Goal: Transaction & Acquisition: Purchase product/service

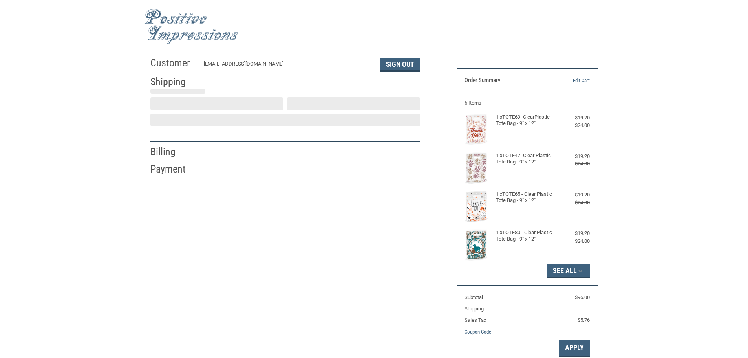
select select "US"
select select "MI"
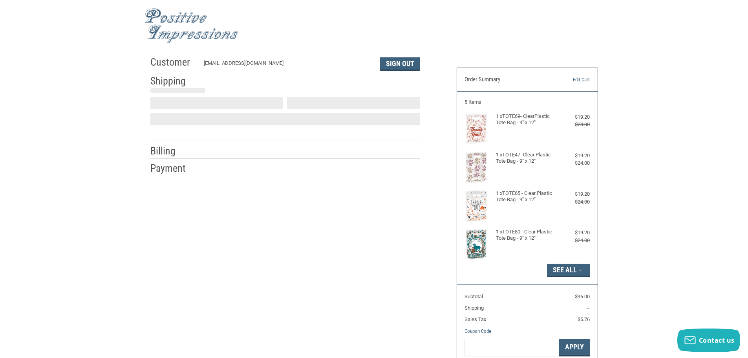
type input "[GEOGRAPHIC_DATA]"
select select "MI"
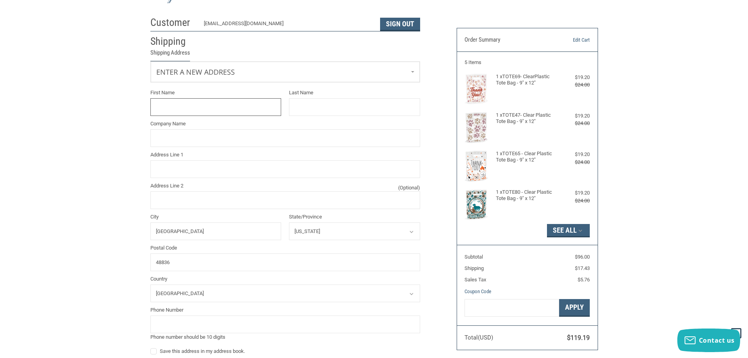
scroll to position [40, 0]
click at [243, 109] on input "First Name" at bounding box center [215, 108] width 131 height 18
type input "E"
type input "[PERSON_NAME]"
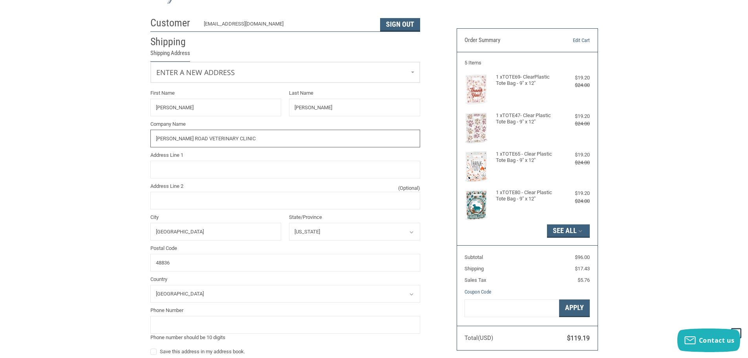
type input "[PERSON_NAME] ROAD VETERINARY CLINIC"
type input "[STREET_ADDRESS]"
type input "[GEOGRAPHIC_DATA]"
click at [100, 191] on div "Customer [EMAIL_ADDRESS][DOMAIN_NAME] Sign Out Shipping Shipping Address Enter …" at bounding box center [374, 279] width 748 height 533
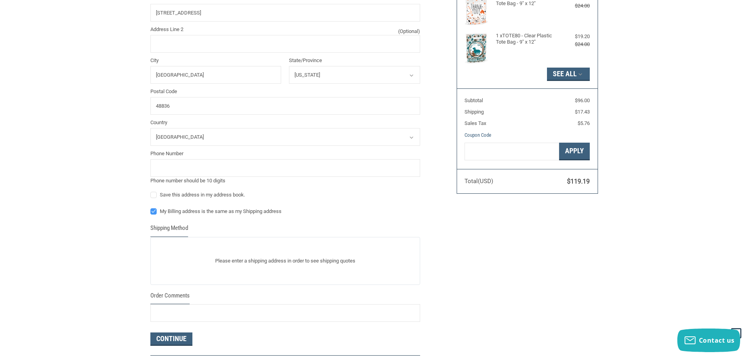
scroll to position [197, 0]
click at [165, 164] on input "tel" at bounding box center [285, 168] width 270 height 18
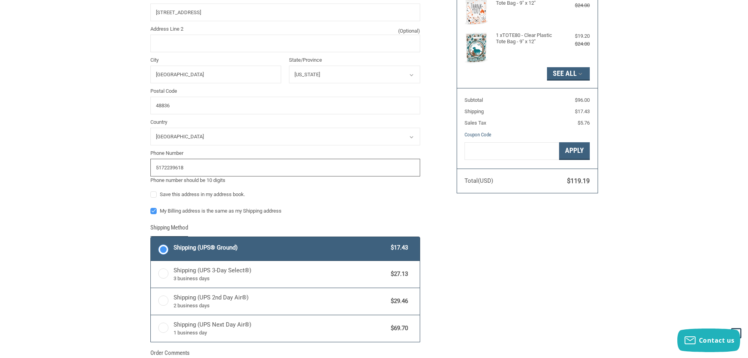
type input "5172239618"
click at [109, 161] on div "Customer [EMAIL_ADDRESS][DOMAIN_NAME] Sign Out Shipping Shipping Address Enter …" at bounding box center [374, 151] width 748 height 591
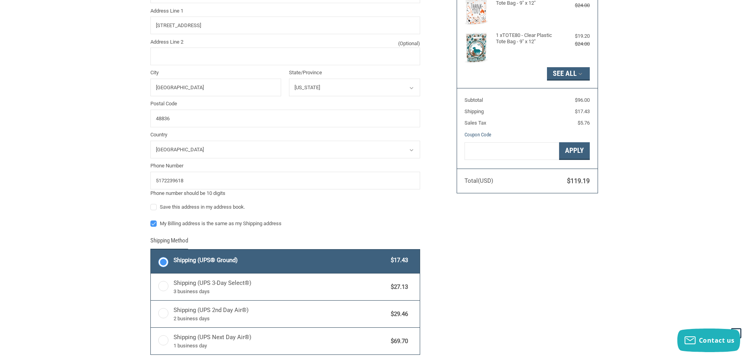
scroll to position [210, 0]
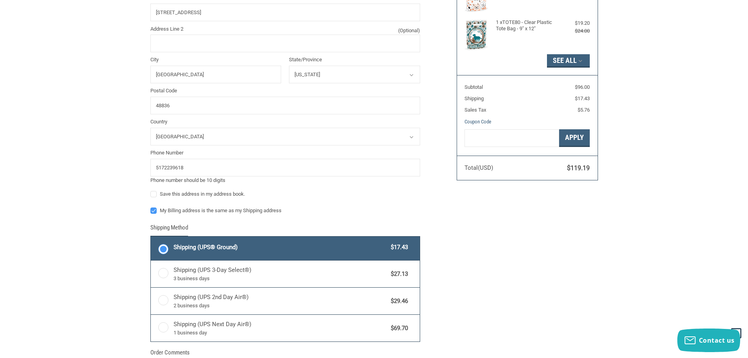
click at [154, 210] on label "My Billing address is the same as my Shipping address" at bounding box center [285, 210] width 270 height 6
click at [151, 207] on input "My Billing address is the same as my Shipping address" at bounding box center [150, 206] width 0 height 0
checkbox input "false"
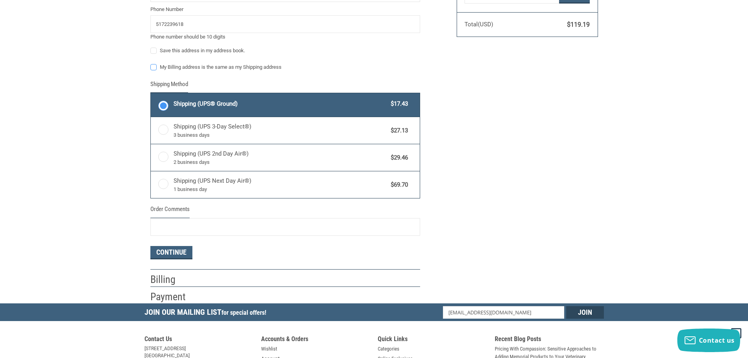
scroll to position [367, 0]
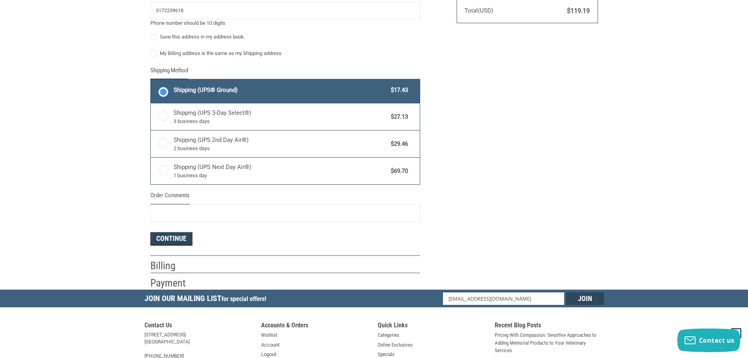
click at [171, 240] on button "Continue" at bounding box center [171, 238] width 42 height 13
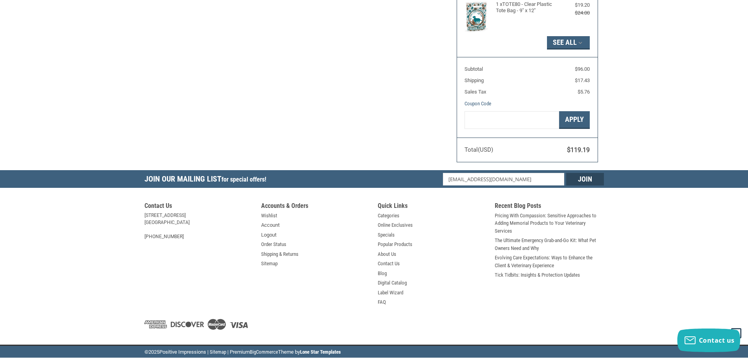
select select "MI"
select select "US"
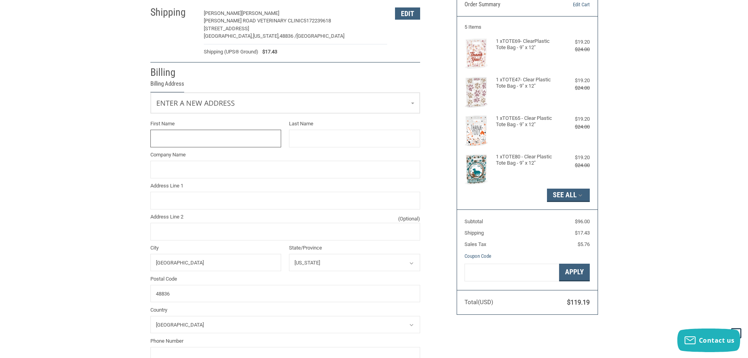
scroll to position [67, 0]
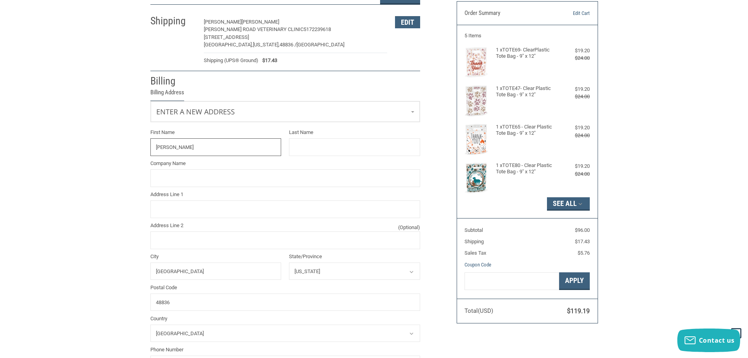
type input "[PERSON_NAME]"
type input "[DEMOGRAPHIC_DATA]"
type input "[STREET_ADDRESS][PERSON_NAME]"
type input "SUITE 2200"
type input "[GEOGRAPHIC_DATA]"
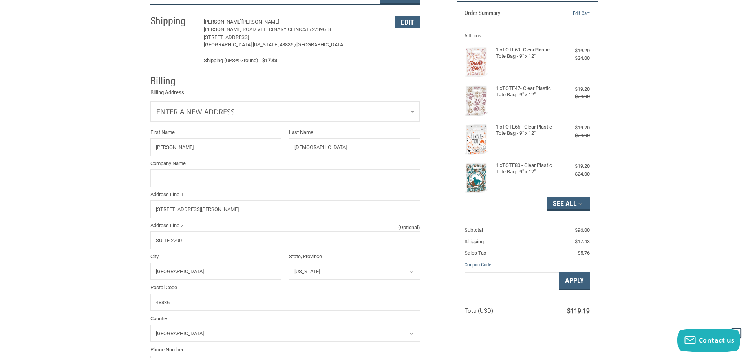
select select "IL"
click at [200, 299] on input "48836" at bounding box center [285, 302] width 270 height 18
drag, startPoint x: 159, startPoint y: 303, endPoint x: 105, endPoint y: 293, distance: 55.0
click at [108, 296] on div "Customer [EMAIL_ADDRESS][DOMAIN_NAME] Sign Out Shipping [PERSON_NAME][GEOGRAPHI…" at bounding box center [374, 216] width 748 height 460
type input "60606"
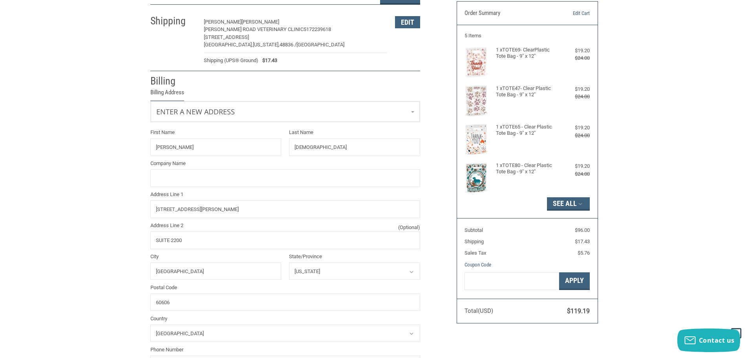
click at [135, 282] on div "Customer [EMAIL_ADDRESS][DOMAIN_NAME] Sign Out Shipping [PERSON_NAME][GEOGRAPHI…" at bounding box center [374, 216] width 748 height 460
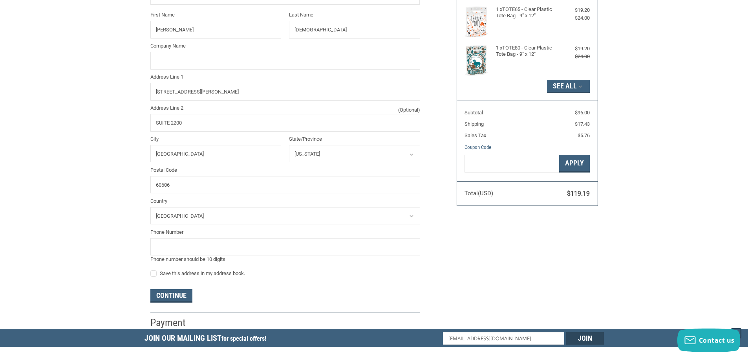
scroll to position [185, 0]
click at [164, 293] on button "Continue" at bounding box center [171, 294] width 42 height 13
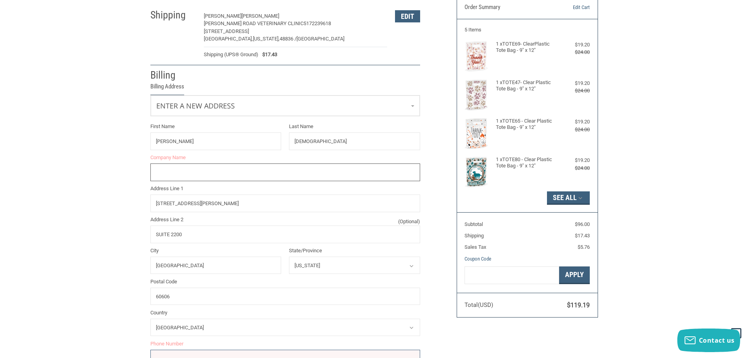
scroll to position [62, 0]
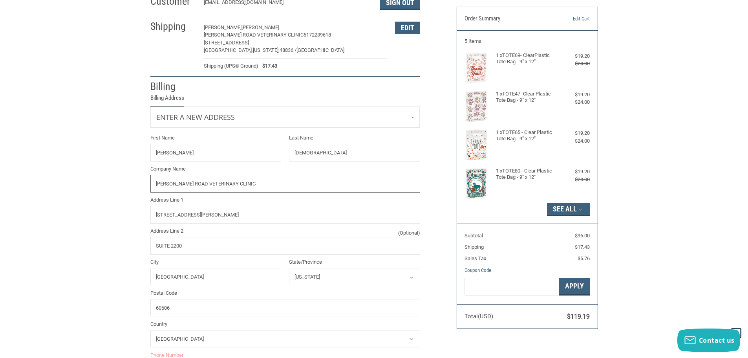
type input "[PERSON_NAME] ROAD VETERINARY CLINIC"
click at [148, 199] on div "Address Line [GEOGRAPHIC_DATA][STREET_ADDRESS][PERSON_NAME]" at bounding box center [284, 209] width 277 height 27
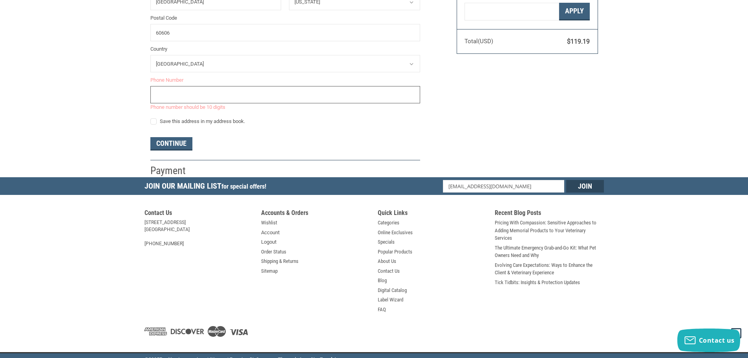
click at [183, 98] on input "tel" at bounding box center [285, 95] width 270 height 18
type input "5172239618"
click at [166, 140] on button "Continue" at bounding box center [171, 143] width 42 height 13
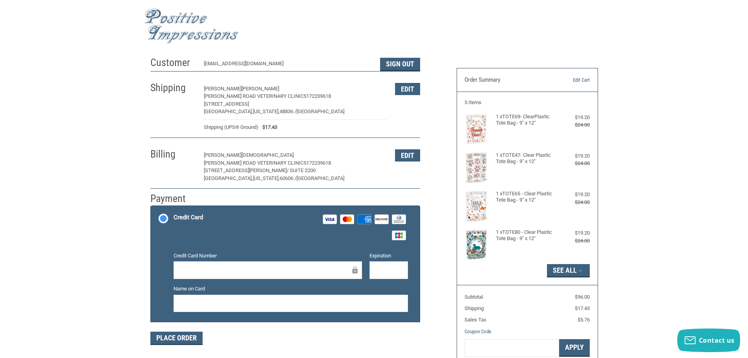
scroll to position [0, 0]
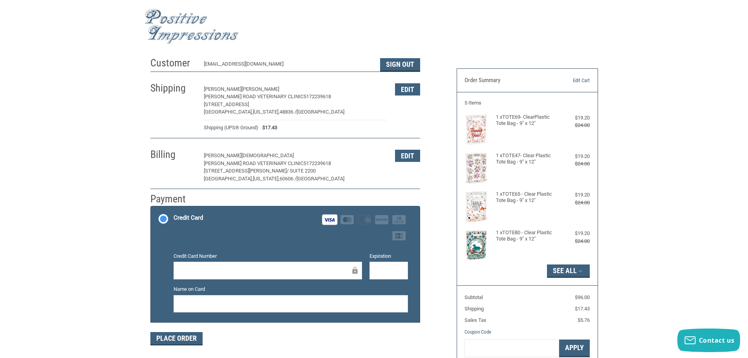
click at [397, 275] on iframe at bounding box center [388, 270] width 27 height 9
click at [387, 265] on div at bounding box center [388, 270] width 38 height 18
click at [177, 338] on button "Place Order" at bounding box center [176, 338] width 52 height 13
